Goal: Information Seeking & Learning: Learn about a topic

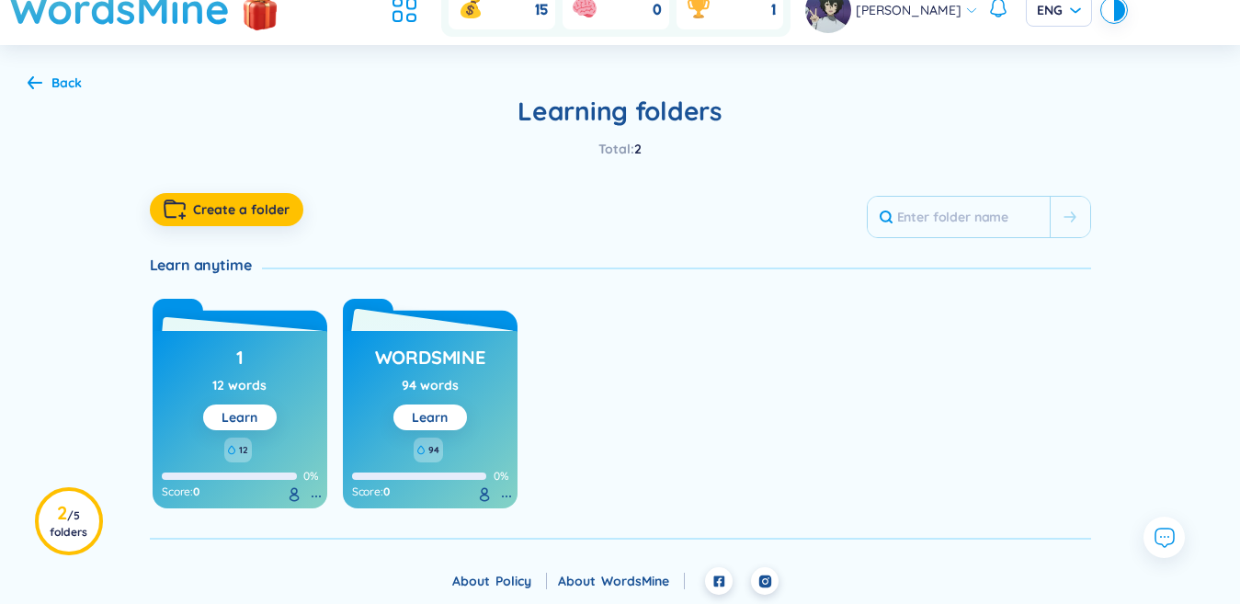
scroll to position [62, 0]
click at [422, 427] on div "Learn" at bounding box center [430, 417] width 36 height 20
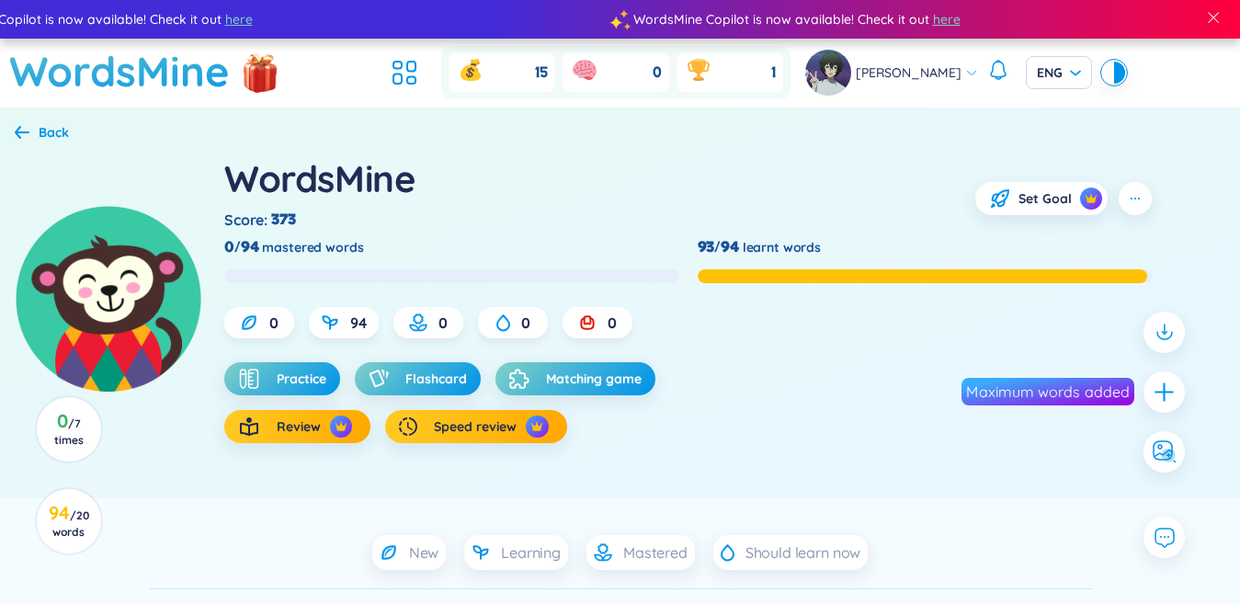
click at [413, 393] on button "Flashcard" at bounding box center [418, 378] width 126 height 33
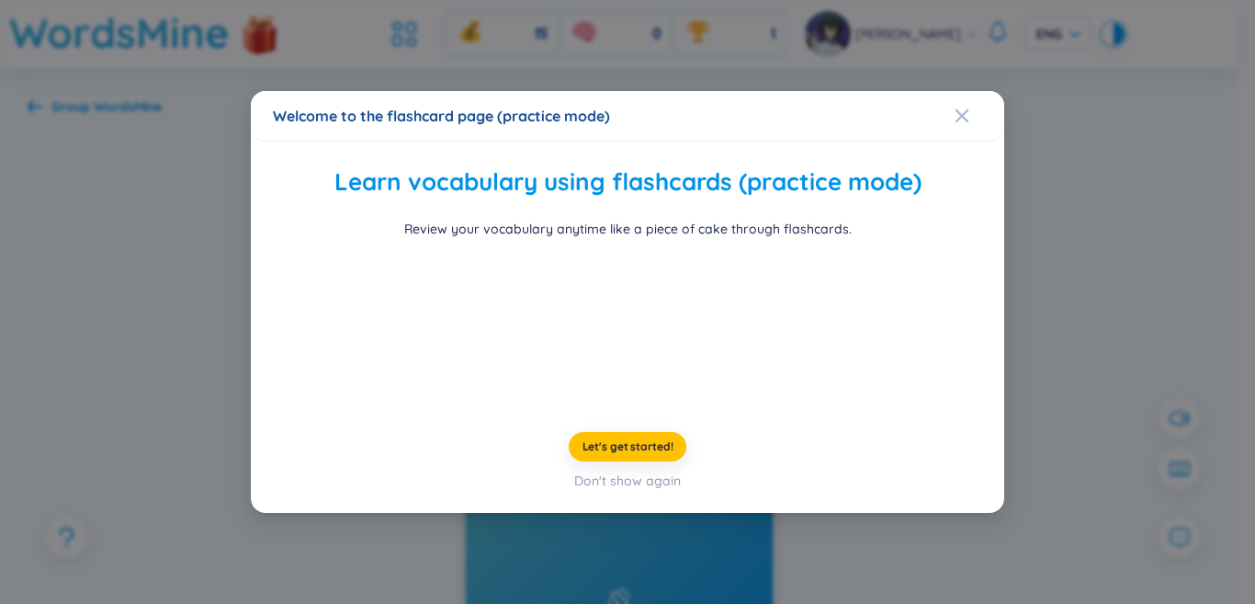
click at [1014, 222] on div "Welcome to the flashcard page (practice mode) Learn vocabulary using flashcards…" at bounding box center [627, 302] width 1255 height 604
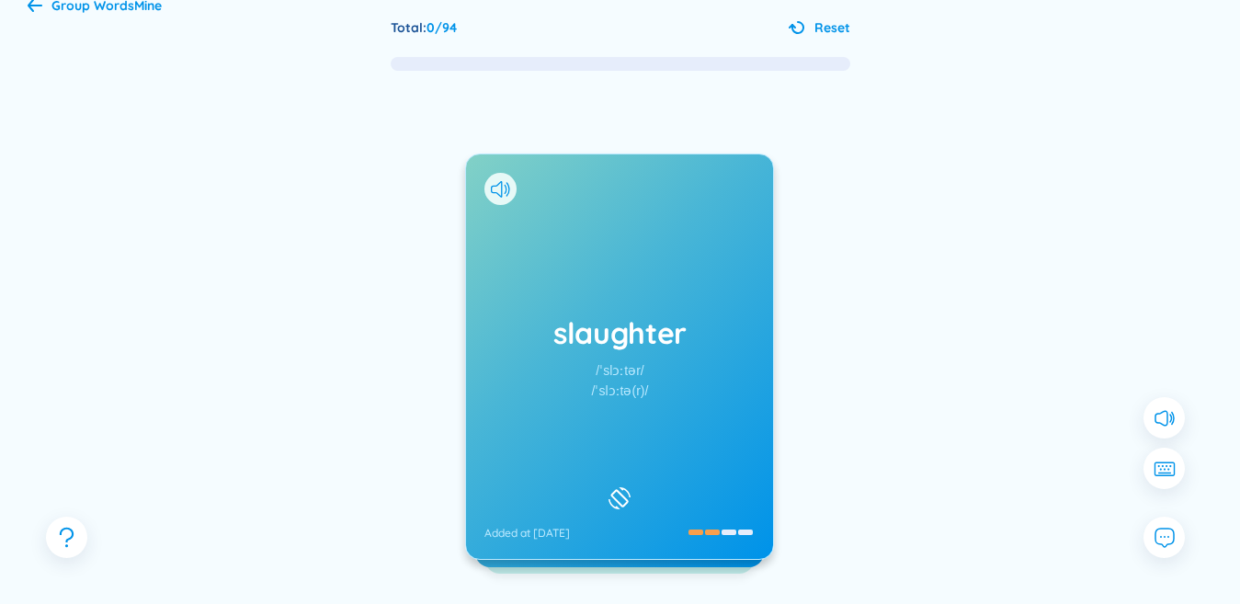
scroll to position [184, 0]
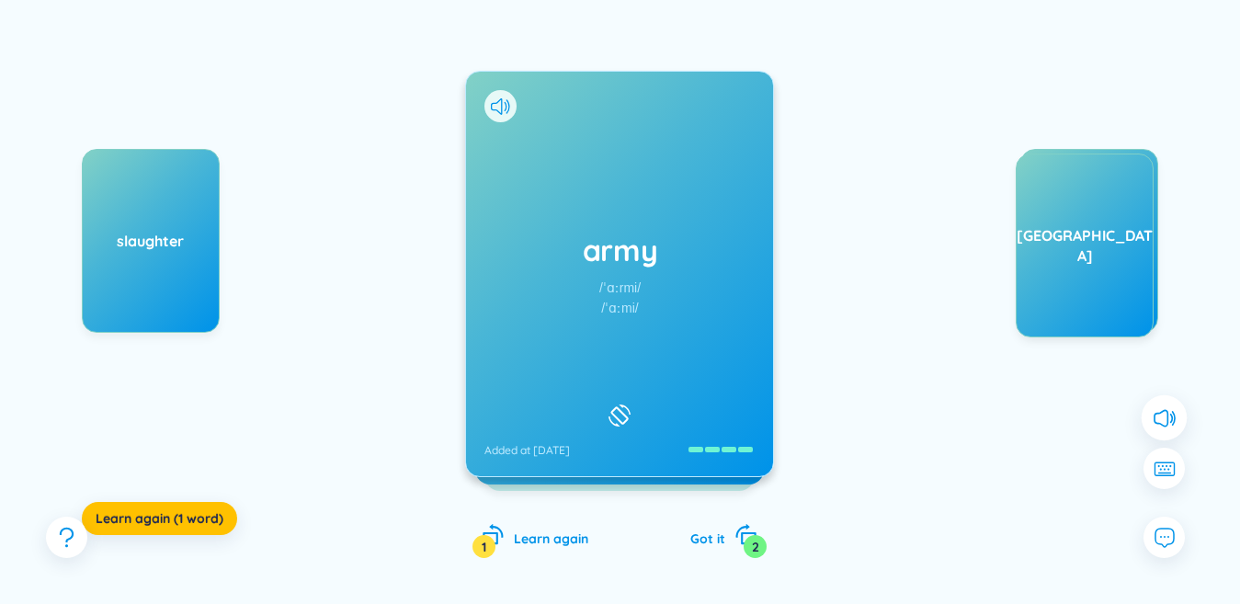
click at [1165, 413] on icon at bounding box center [1164, 417] width 24 height 24
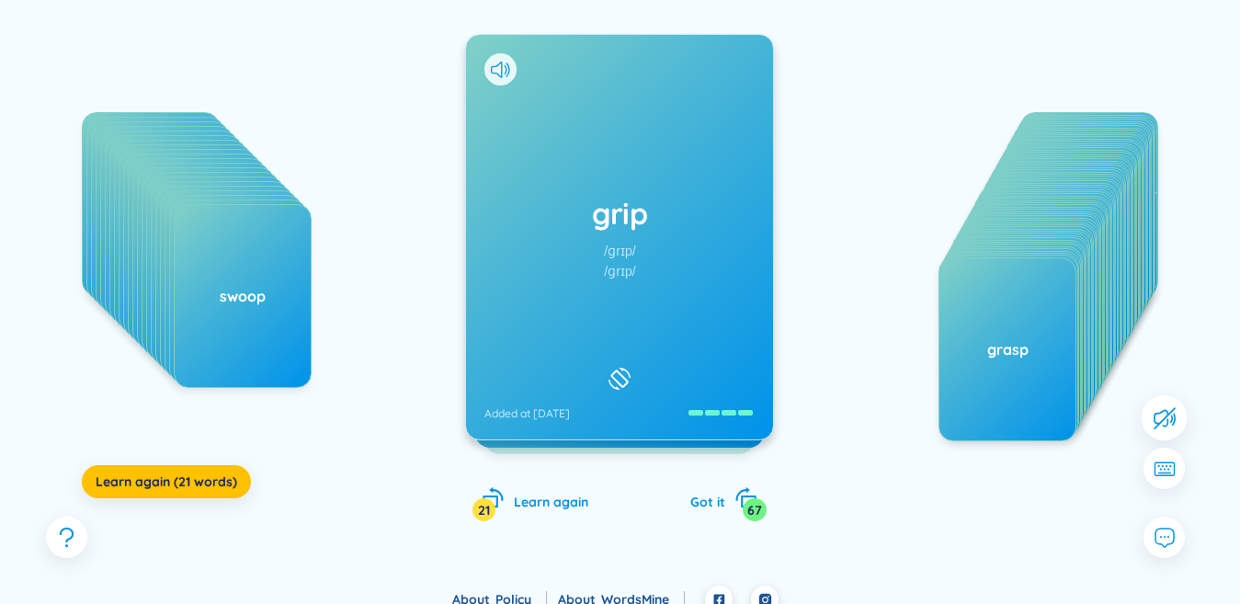
scroll to position [129, 0]
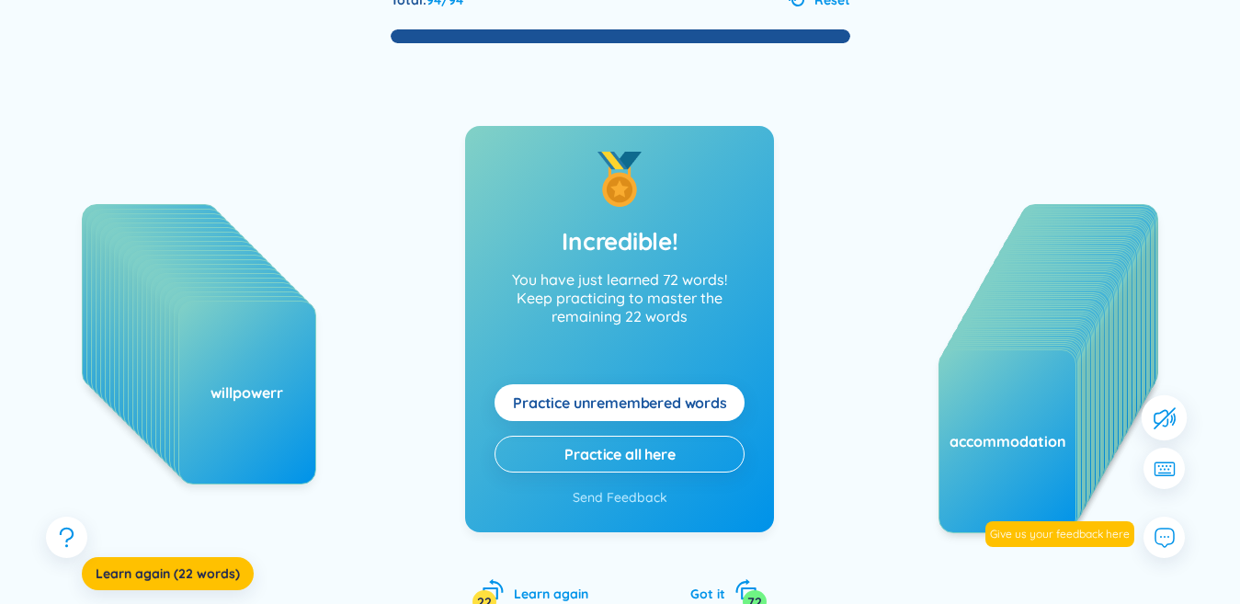
click at [712, 407] on span "Practice unremembered words" at bounding box center [620, 402] width 214 height 20
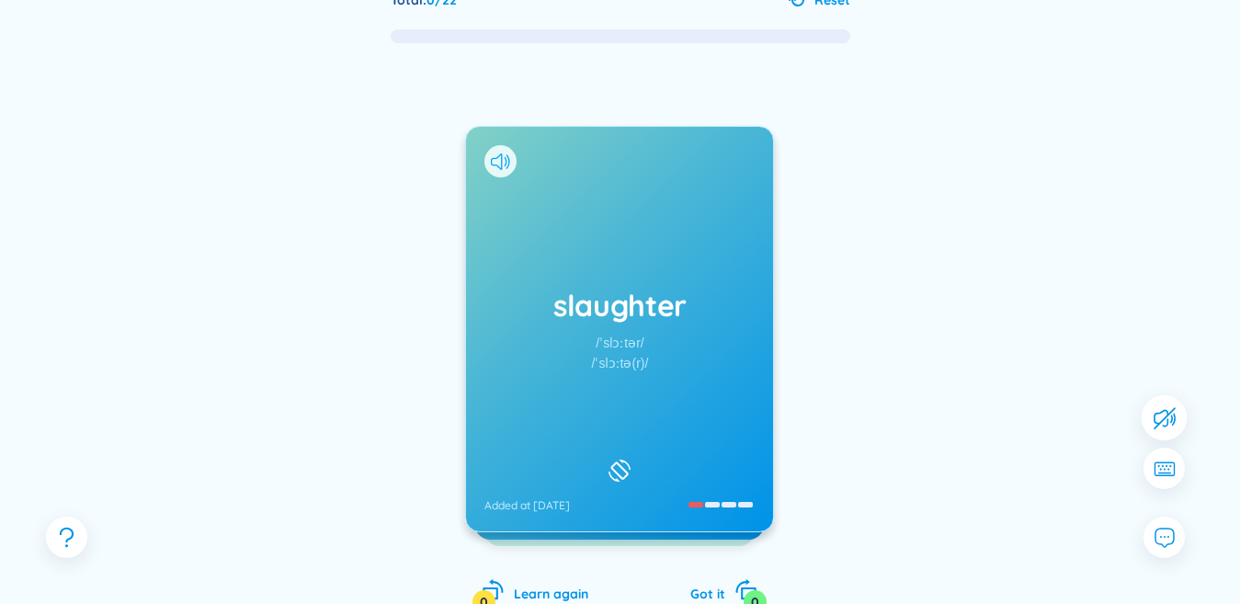
click at [498, 157] on icon at bounding box center [496, 161] width 11 height 17
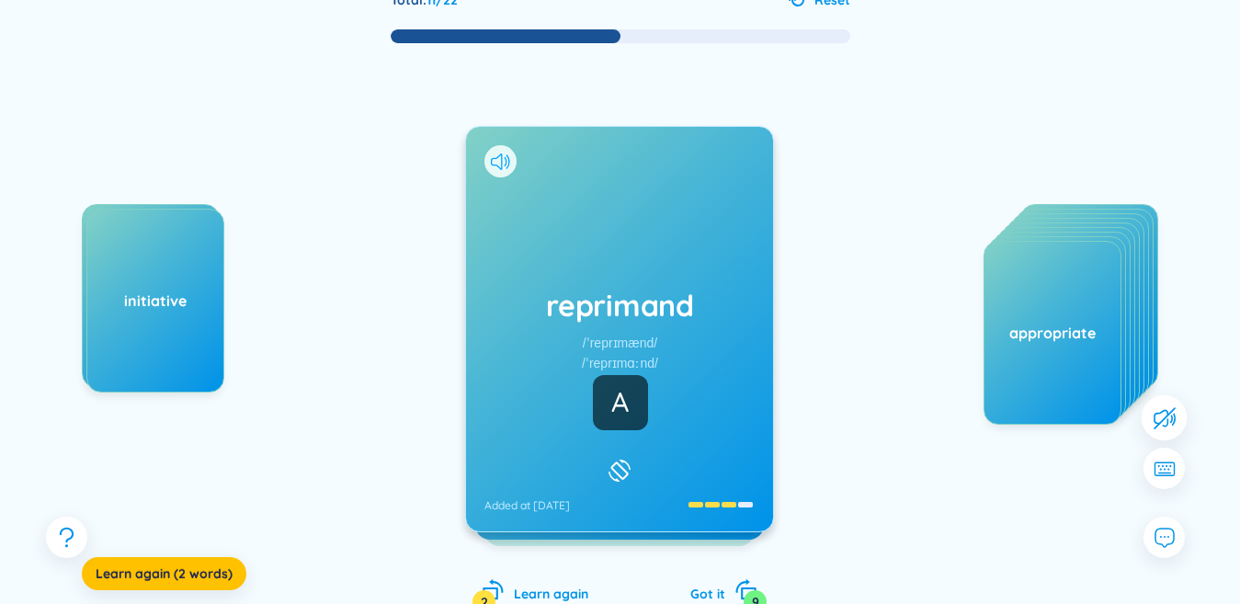
click at [498, 157] on icon at bounding box center [496, 161] width 11 height 17
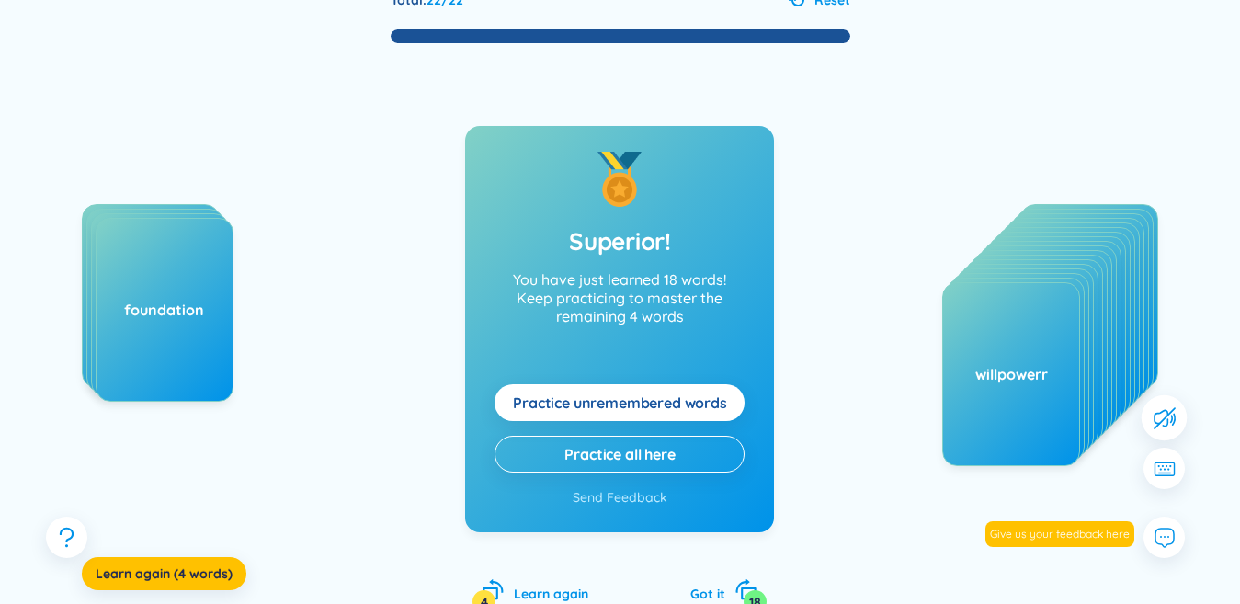
click at [570, 396] on span "Practice unremembered words" at bounding box center [620, 402] width 214 height 20
